Goal: Obtain resource: Obtain resource

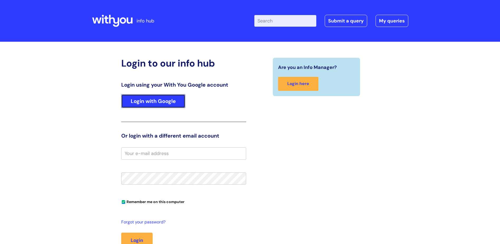
click at [159, 102] on link "Login with Google" at bounding box center [153, 101] width 64 height 14
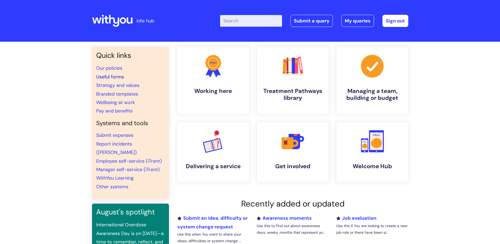
click at [120, 76] on link "Useful forms" at bounding box center [110, 77] width 28 height 6
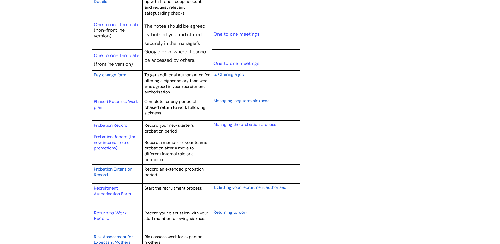
scroll to position [686, 0]
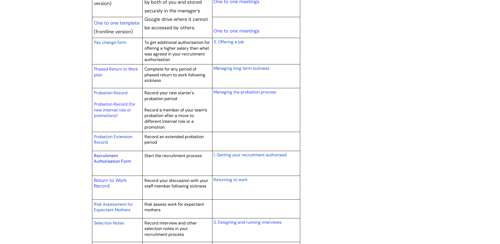
click at [107, 157] on link "Recruitment Authorisation Form" at bounding box center [112, 158] width 37 height 11
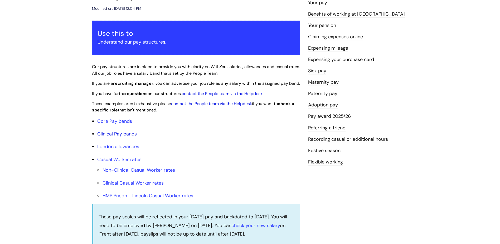
click at [119, 137] on link "Clinical Pay bands" at bounding box center [117, 134] width 40 height 6
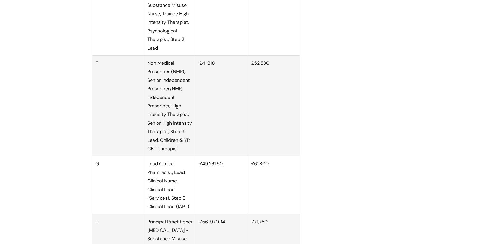
scroll to position [799, 0]
